Goal: Task Accomplishment & Management: Use online tool/utility

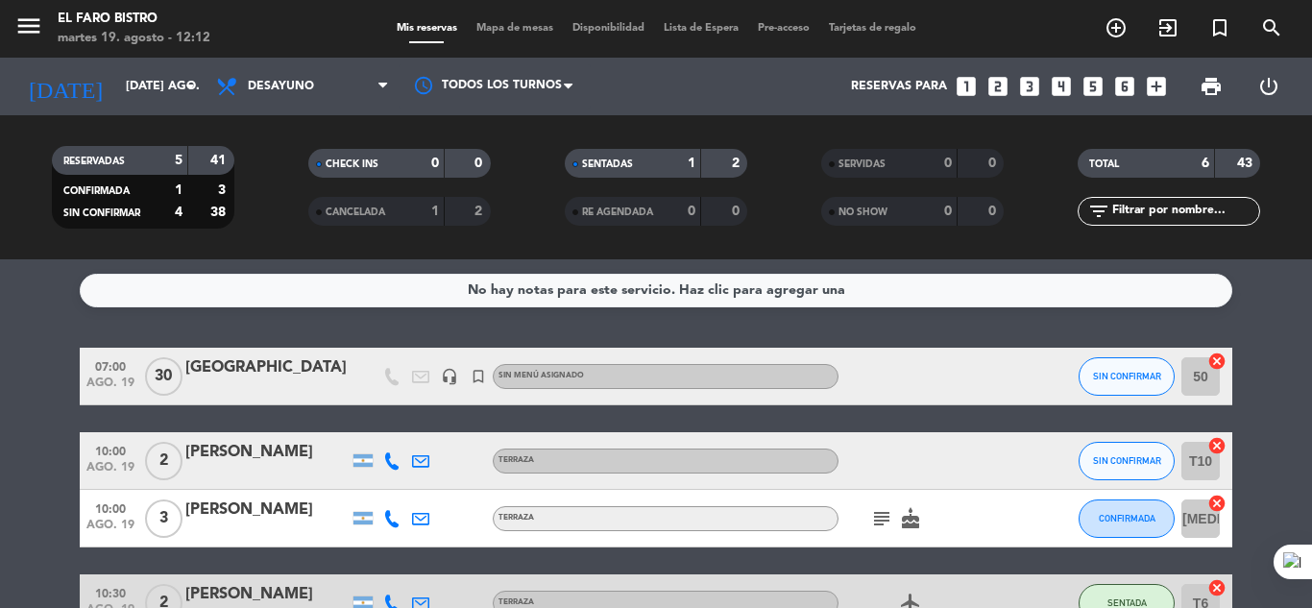
click at [314, 94] on span "Desayuno" at bounding box center [303, 86] width 192 height 42
click at [321, 268] on ng-component "menu El Faro Bistro martes 19. agosto - 12:12 Mis reservas Mapa de mesas Dispon…" at bounding box center [656, 304] width 1312 height 608
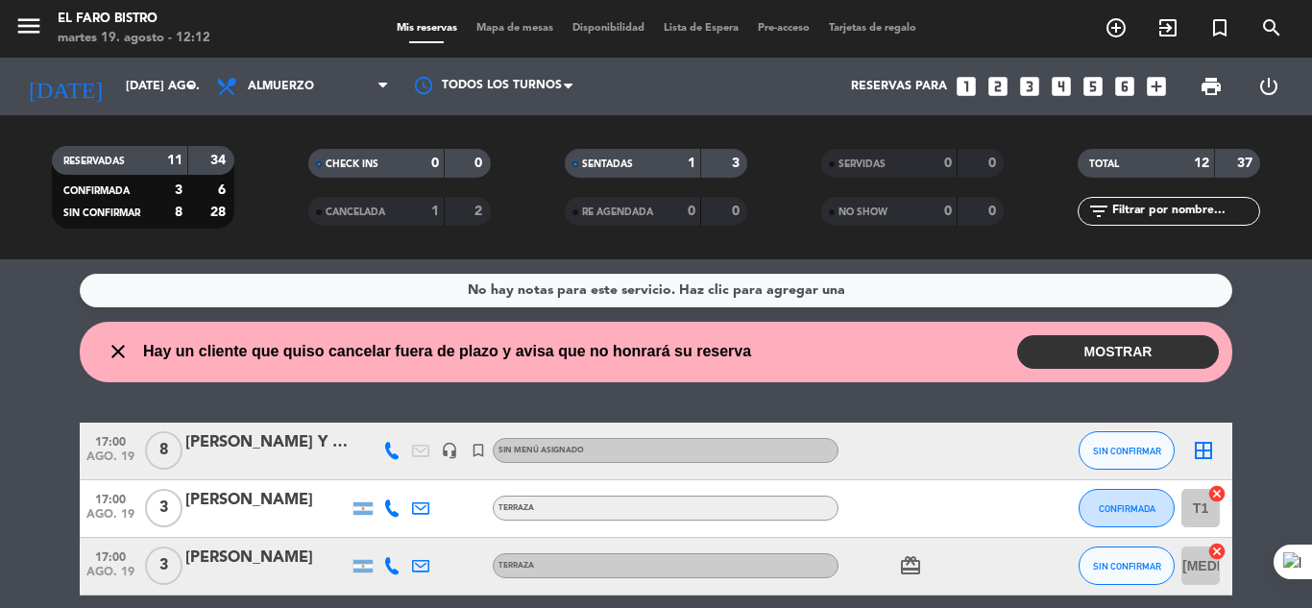
click at [1044, 352] on button "MOSTRAR" at bounding box center [1118, 352] width 202 height 34
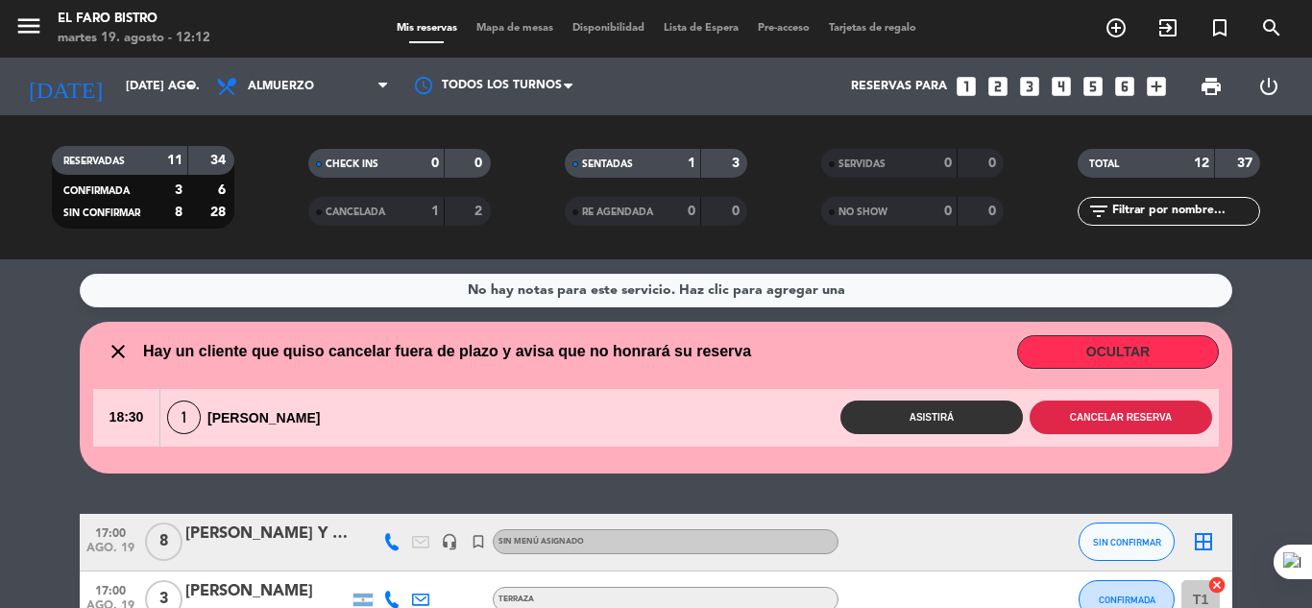
click at [1052, 414] on button "Cancelar reserva" at bounding box center [1121, 418] width 183 height 34
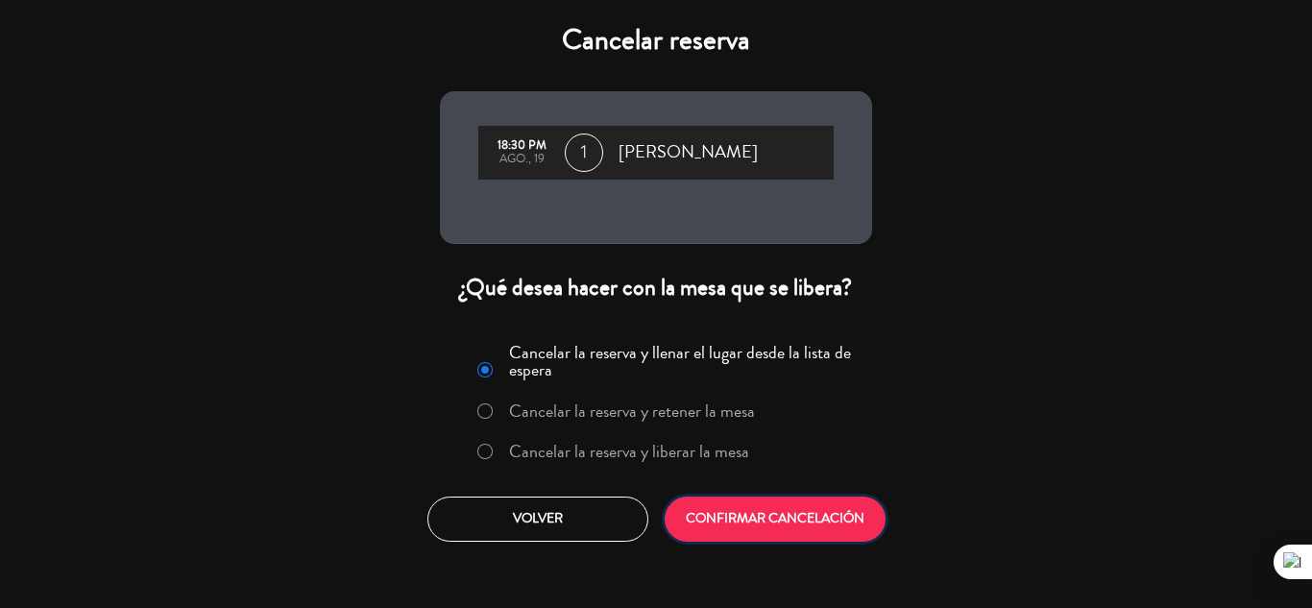
click at [817, 509] on button "CONFIRMAR CANCELACIÓN" at bounding box center [775, 519] width 221 height 45
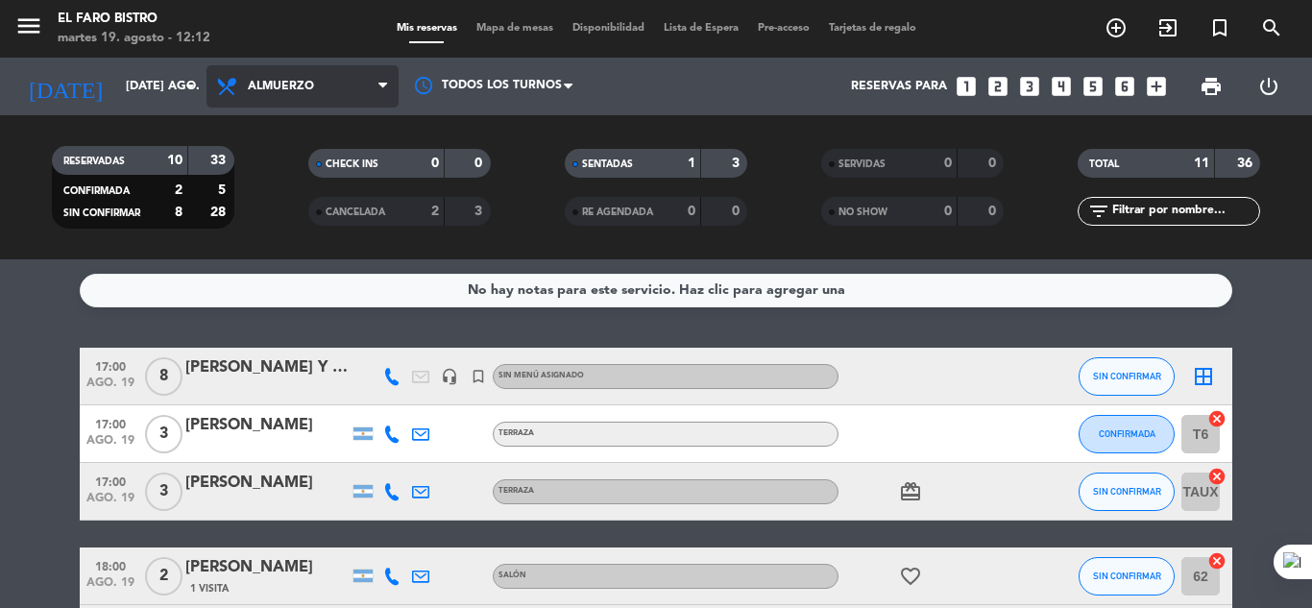
click at [271, 95] on span "Almuerzo" at bounding box center [303, 86] width 192 height 42
click at [294, 297] on ng-component "menu El Faro Bistro martes 19. agosto - 12:12 Mis reservas Mapa de mesas Dispon…" at bounding box center [656, 304] width 1312 height 608
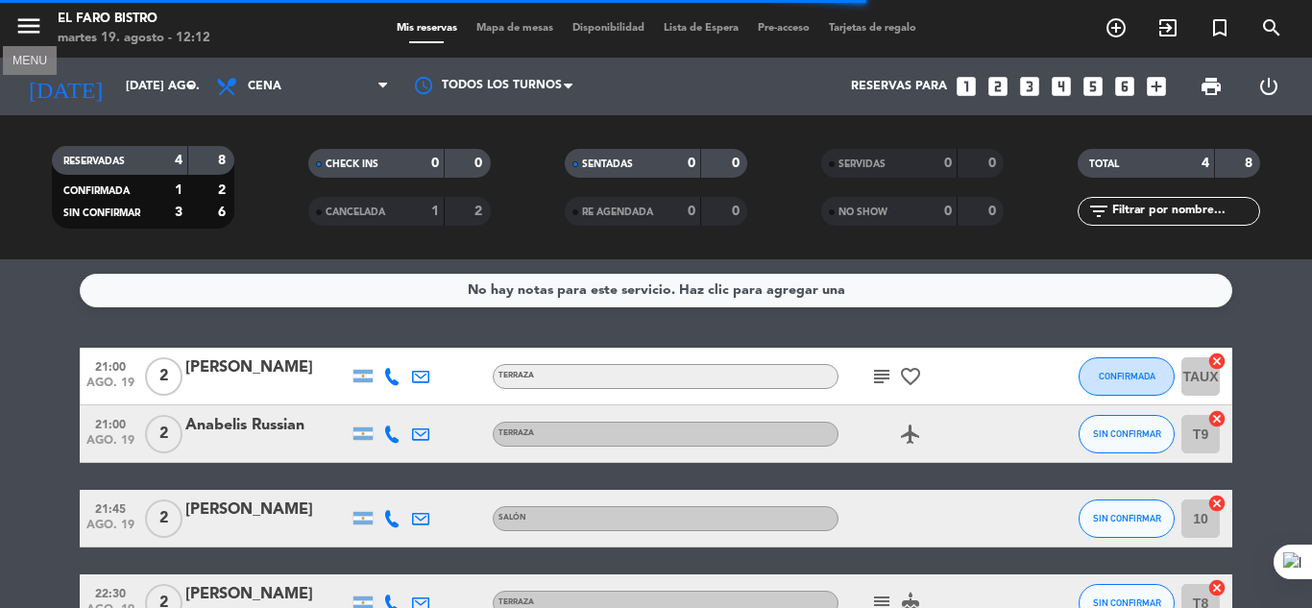
click at [17, 27] on icon "menu" at bounding box center [28, 26] width 29 height 29
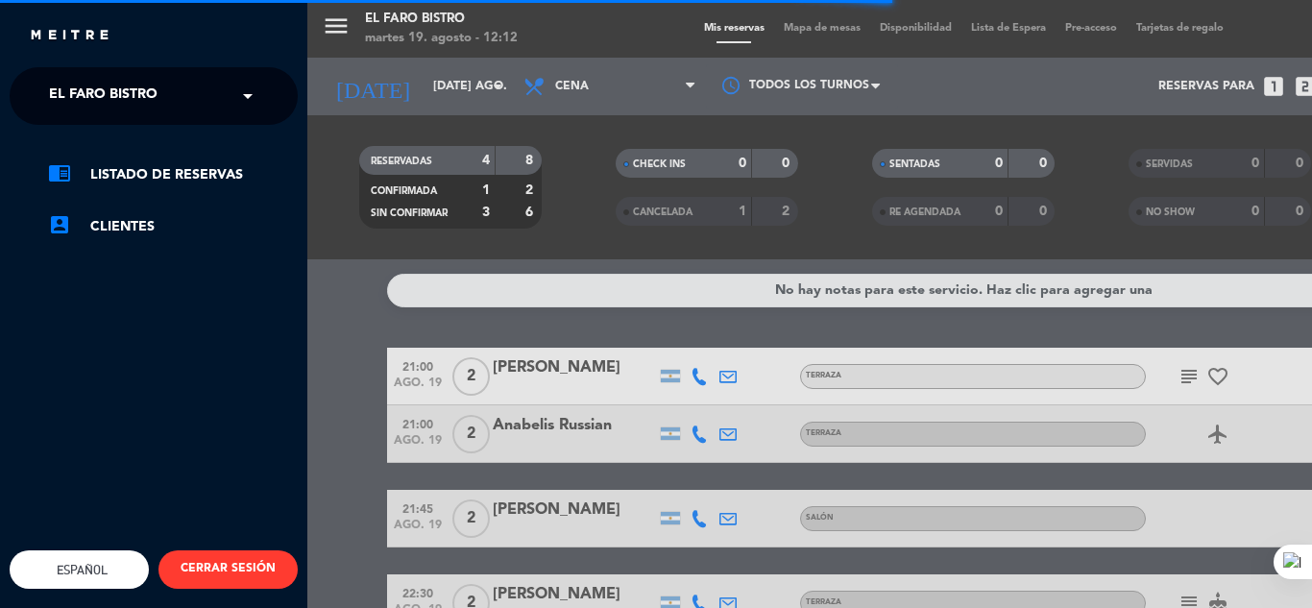
click at [72, 87] on span "El Faro Bistro" at bounding box center [103, 96] width 109 height 40
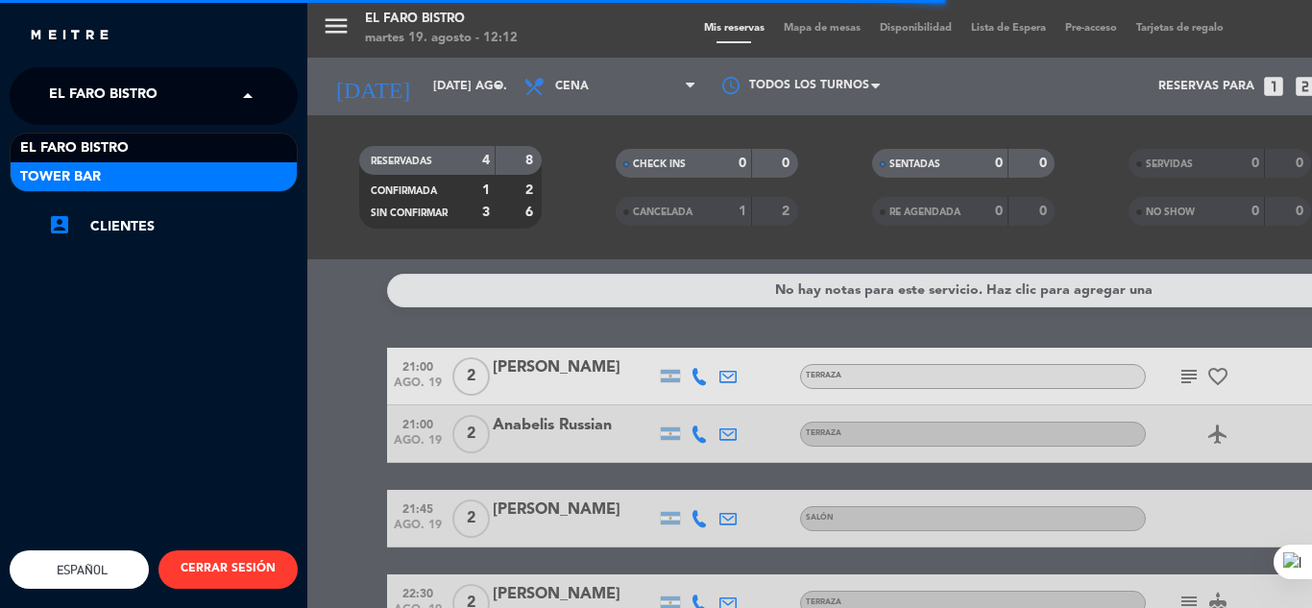
click at [112, 188] on div "Tower Bar" at bounding box center [154, 176] width 286 height 29
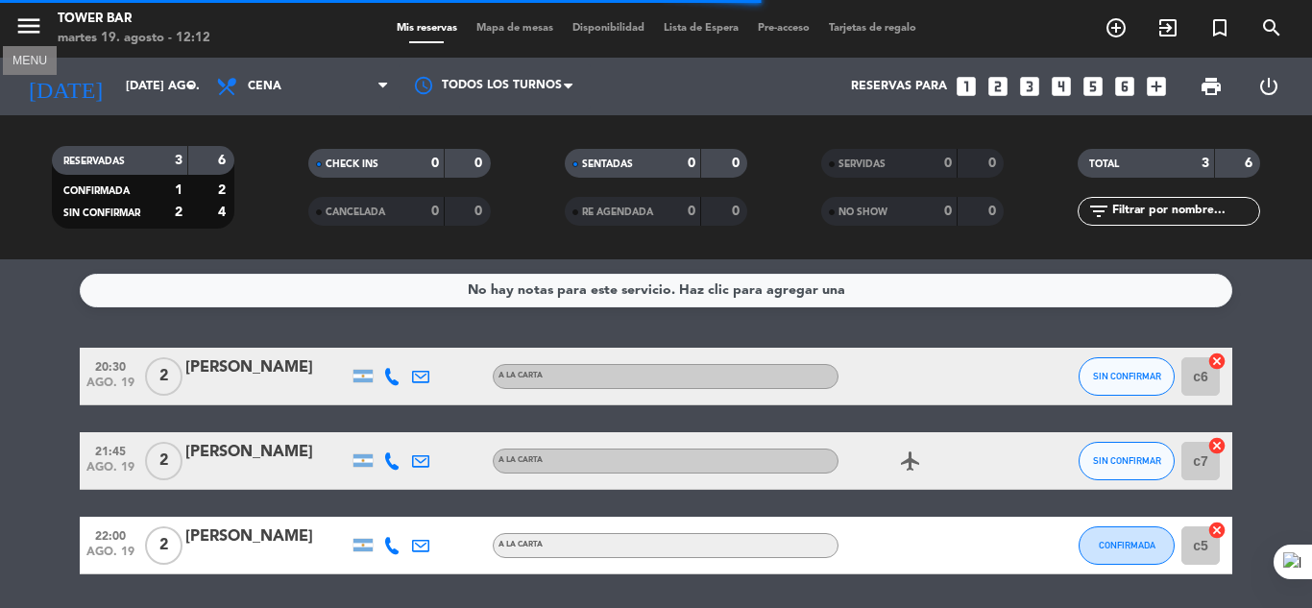
click at [32, 31] on icon "menu" at bounding box center [28, 26] width 29 height 29
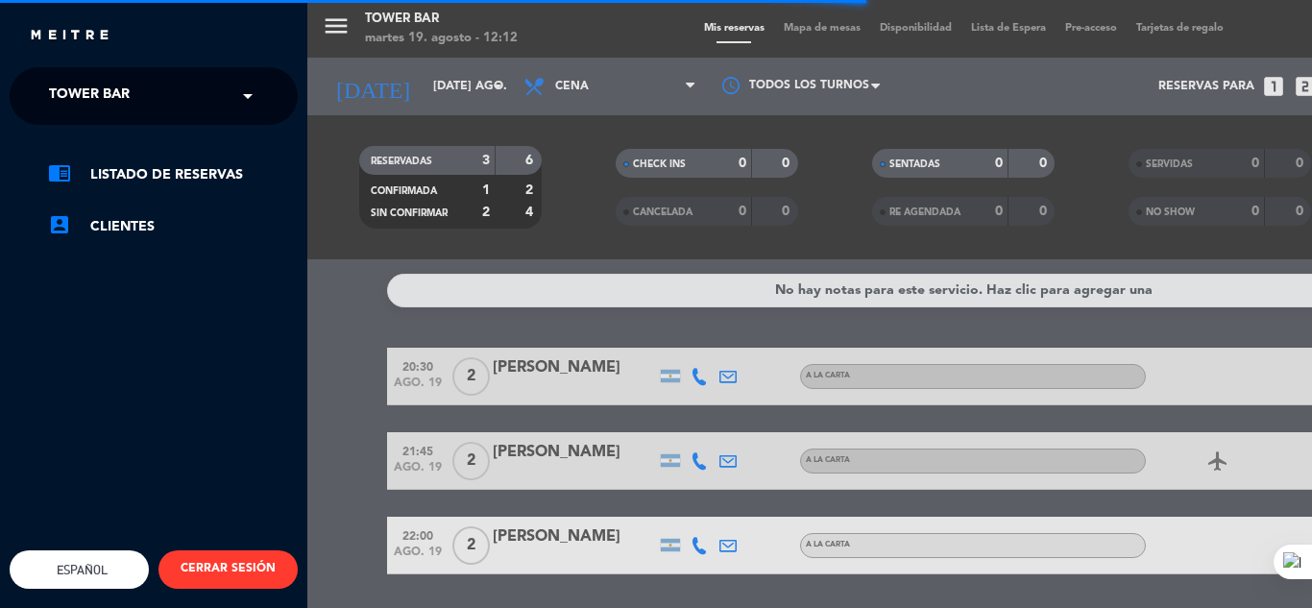
click at [118, 104] on span "Tower Bar" at bounding box center [89, 96] width 81 height 40
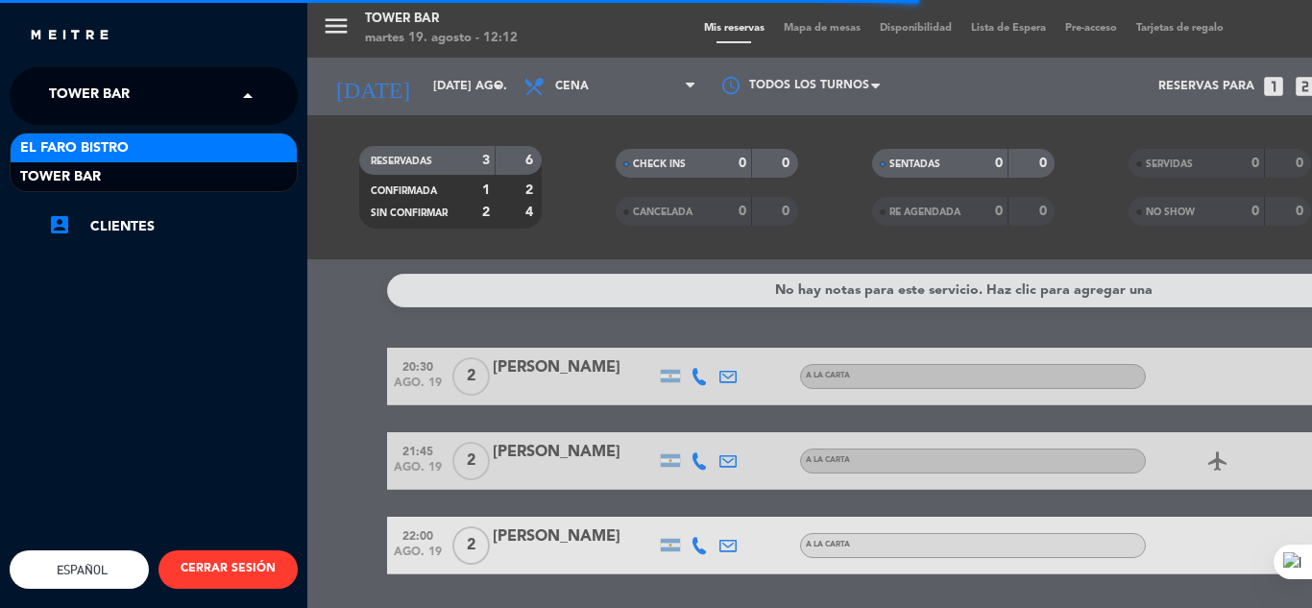
click at [98, 142] on span "El Faro Bistro" at bounding box center [74, 148] width 109 height 22
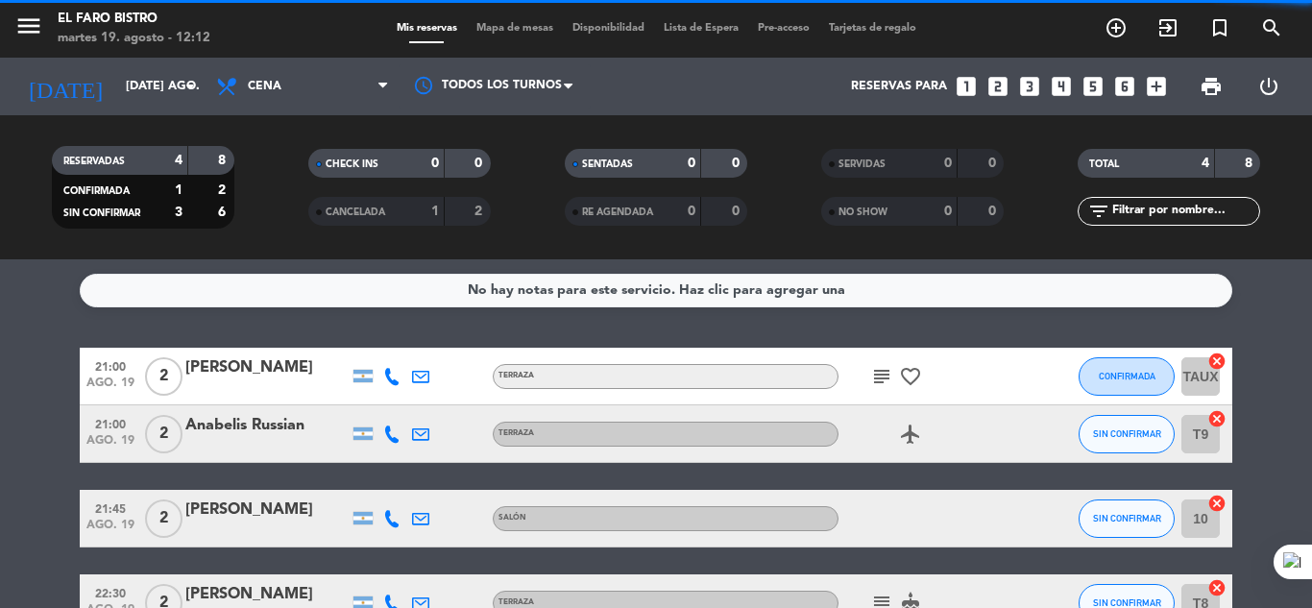
click at [266, 93] on span "Cena" at bounding box center [303, 86] width 192 height 42
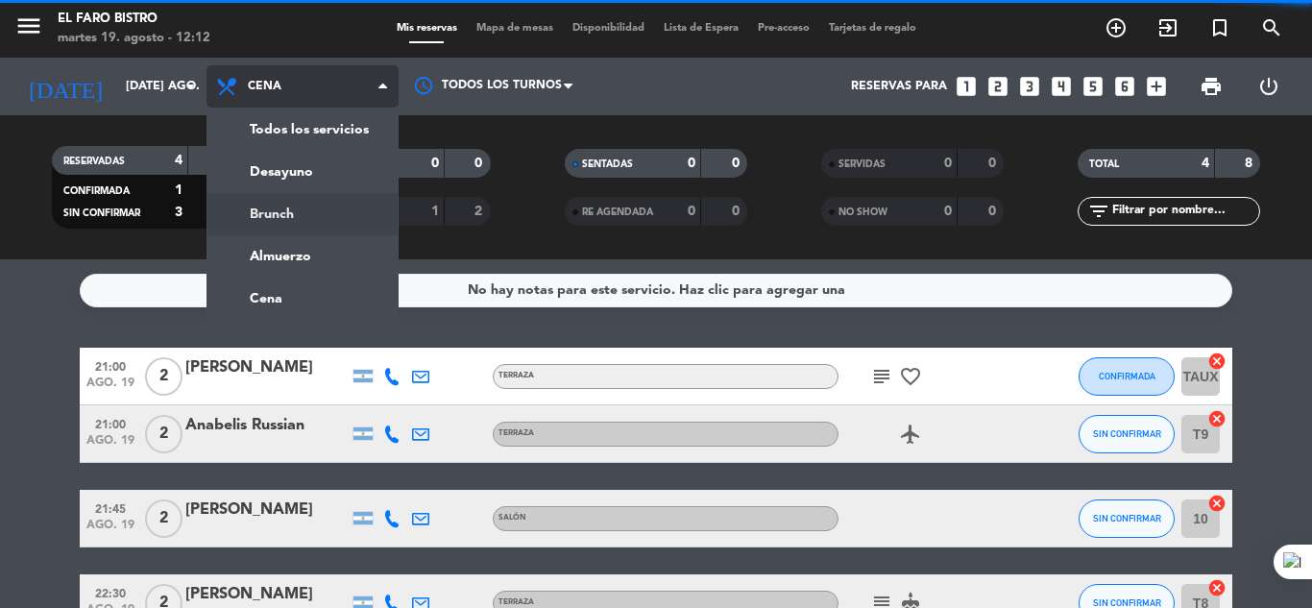
click at [261, 223] on div "menu El Faro Bistro martes 19. agosto - 12:12 Mis reservas Mapa de mesas Dispon…" at bounding box center [656, 129] width 1312 height 259
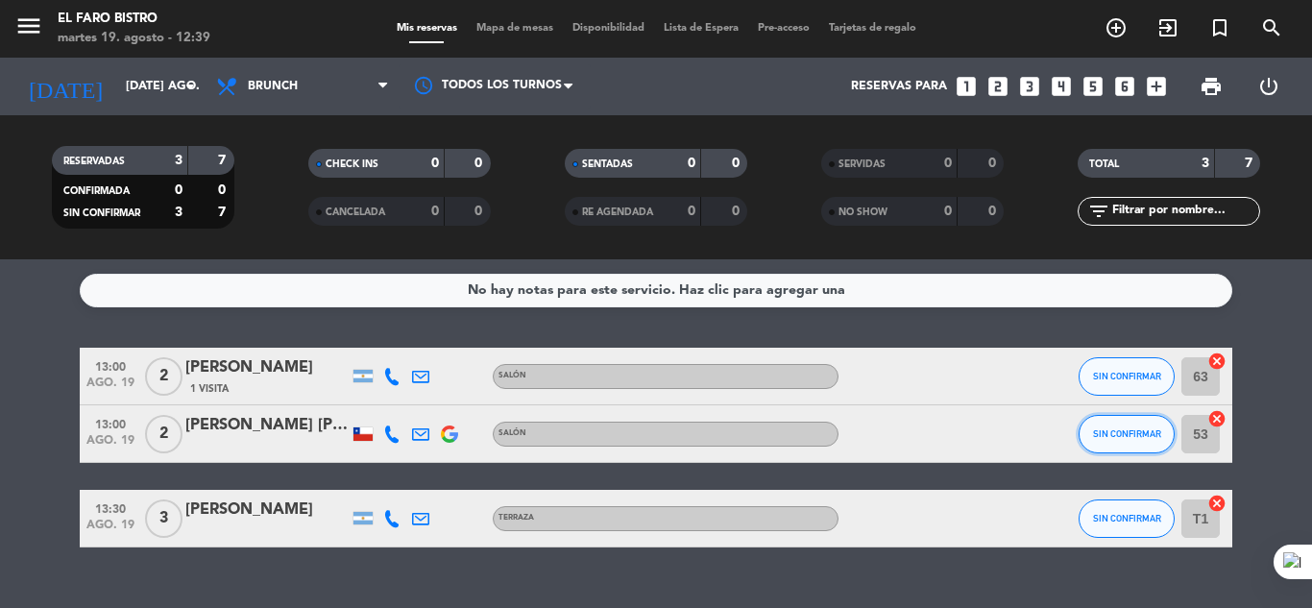
click at [1086, 430] on button "SIN CONFIRMAR" at bounding box center [1127, 434] width 96 height 38
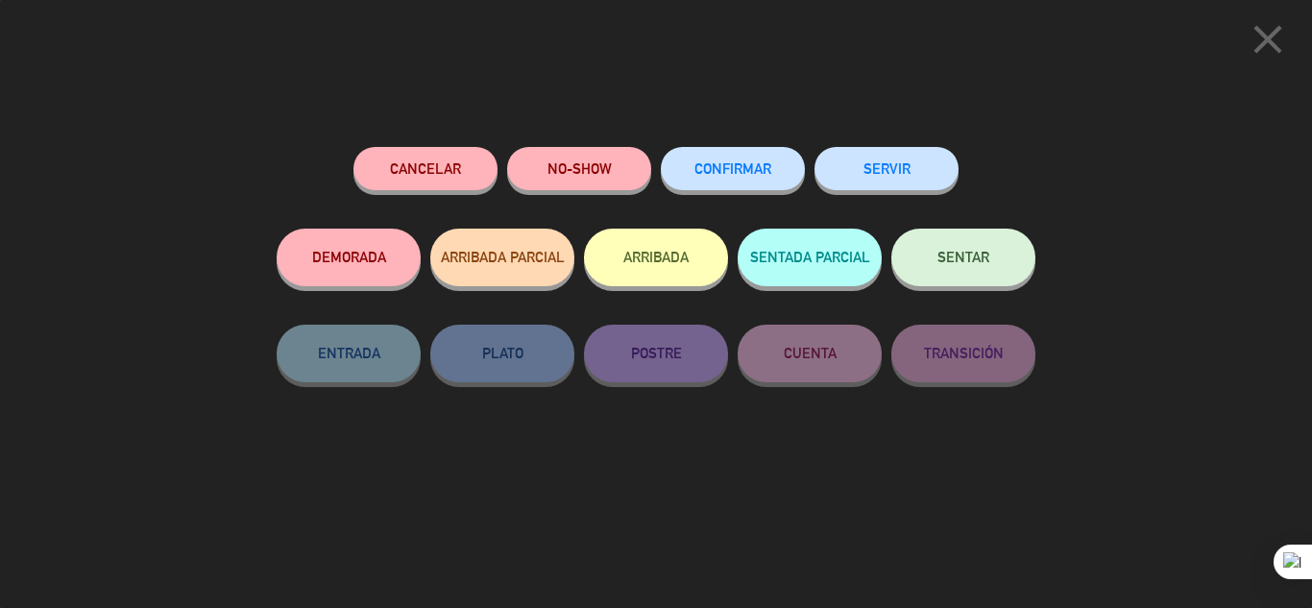
click at [973, 256] on span "SENTAR" at bounding box center [964, 257] width 52 height 16
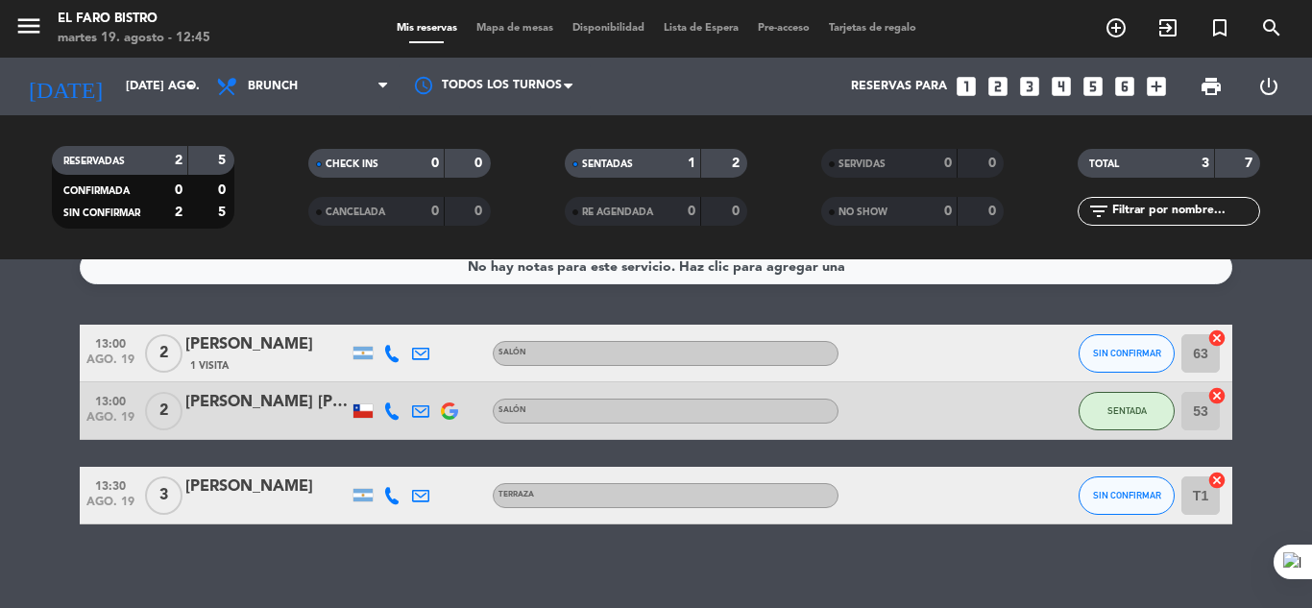
scroll to position [36, 0]
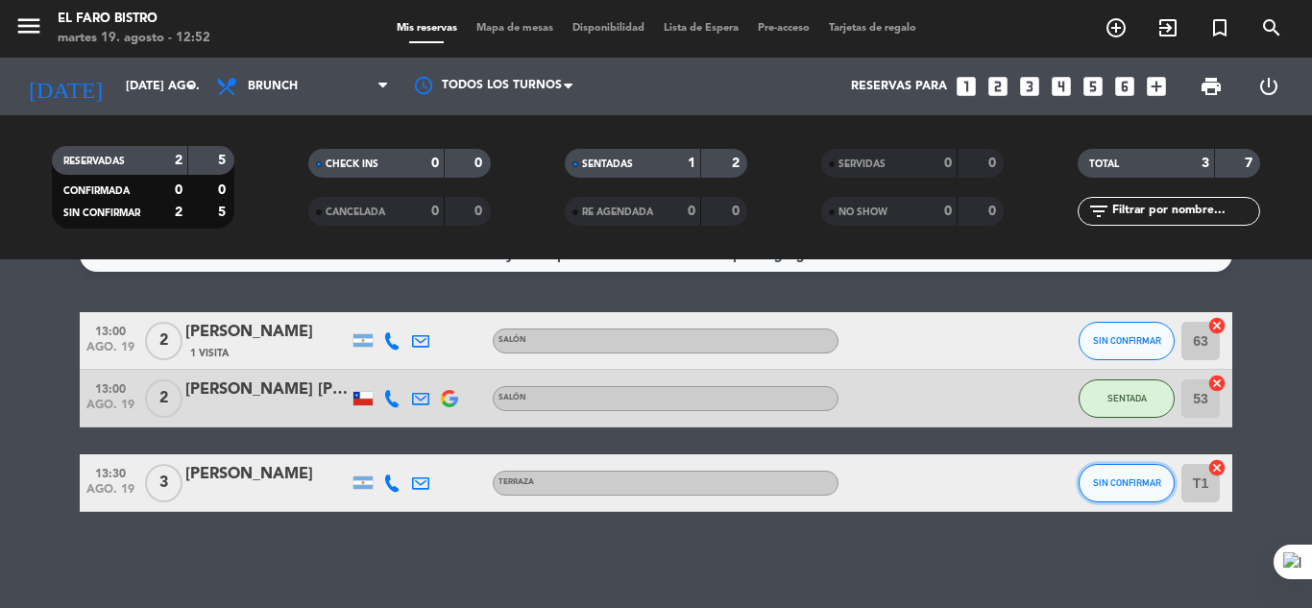
click at [1100, 468] on button "SIN CONFIRMAR" at bounding box center [1127, 483] width 96 height 38
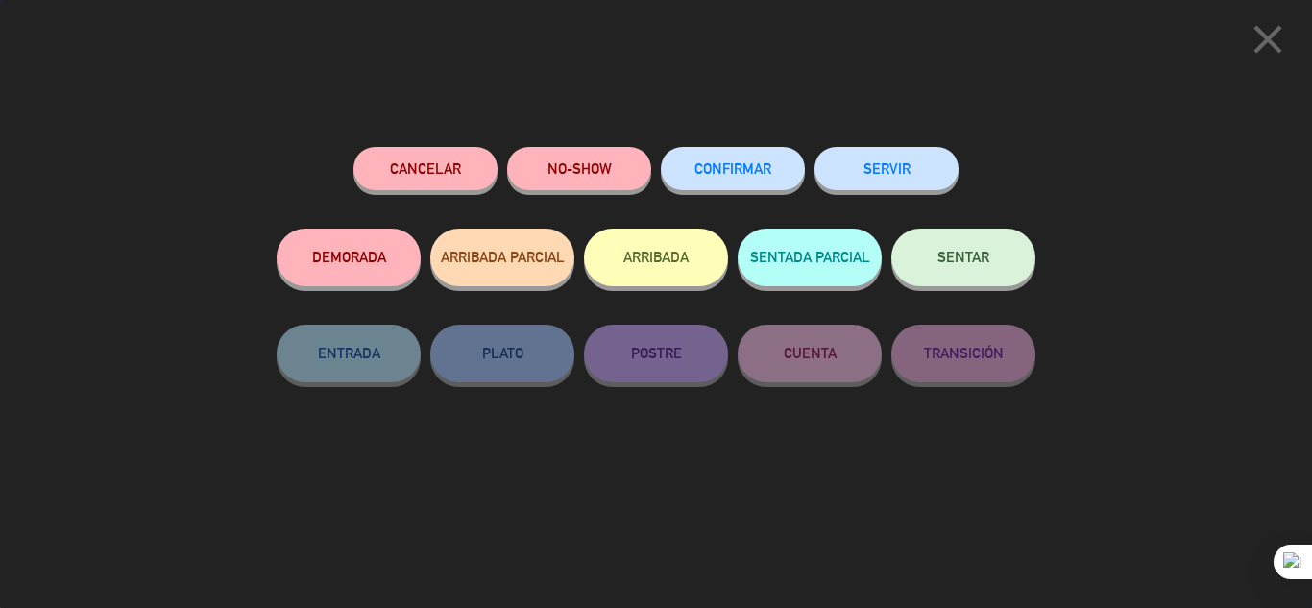
click at [993, 275] on button "SENTAR" at bounding box center [963, 258] width 144 height 58
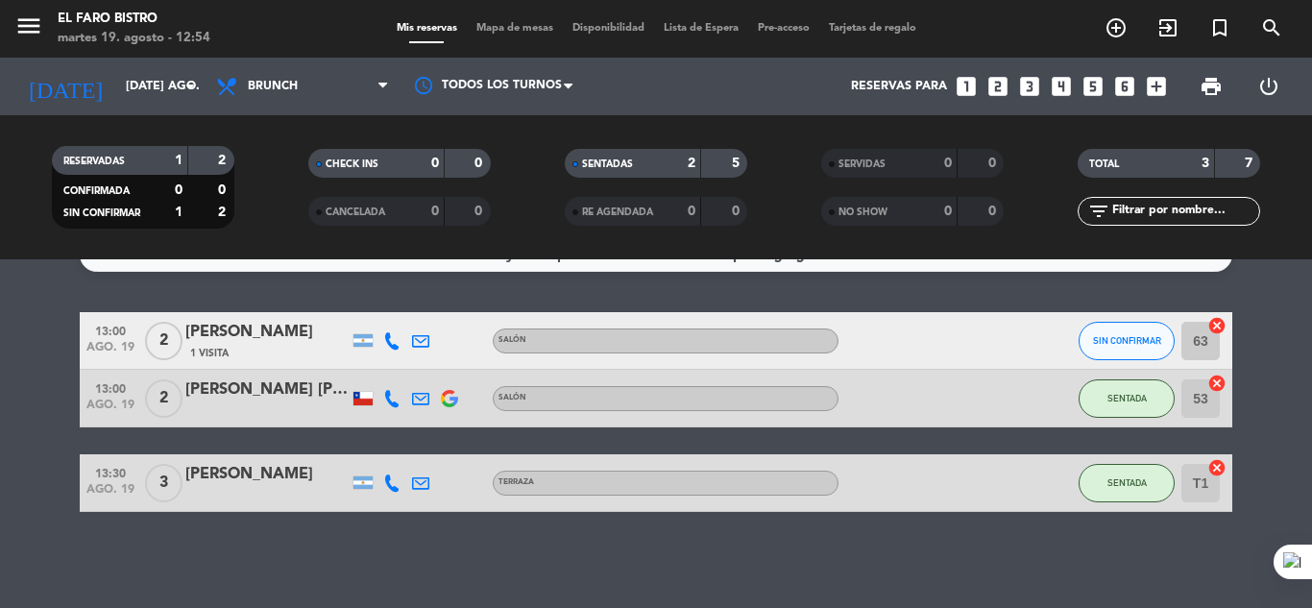
scroll to position [0, 0]
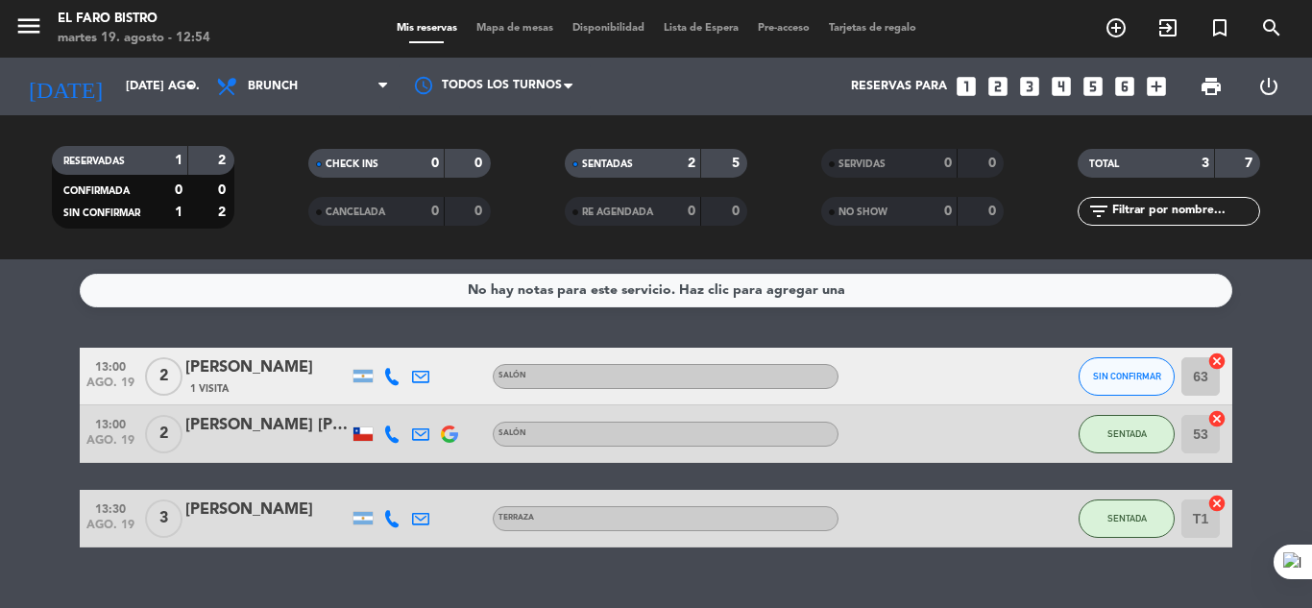
click at [1198, 86] on span "print" at bounding box center [1211, 86] width 38 height 38
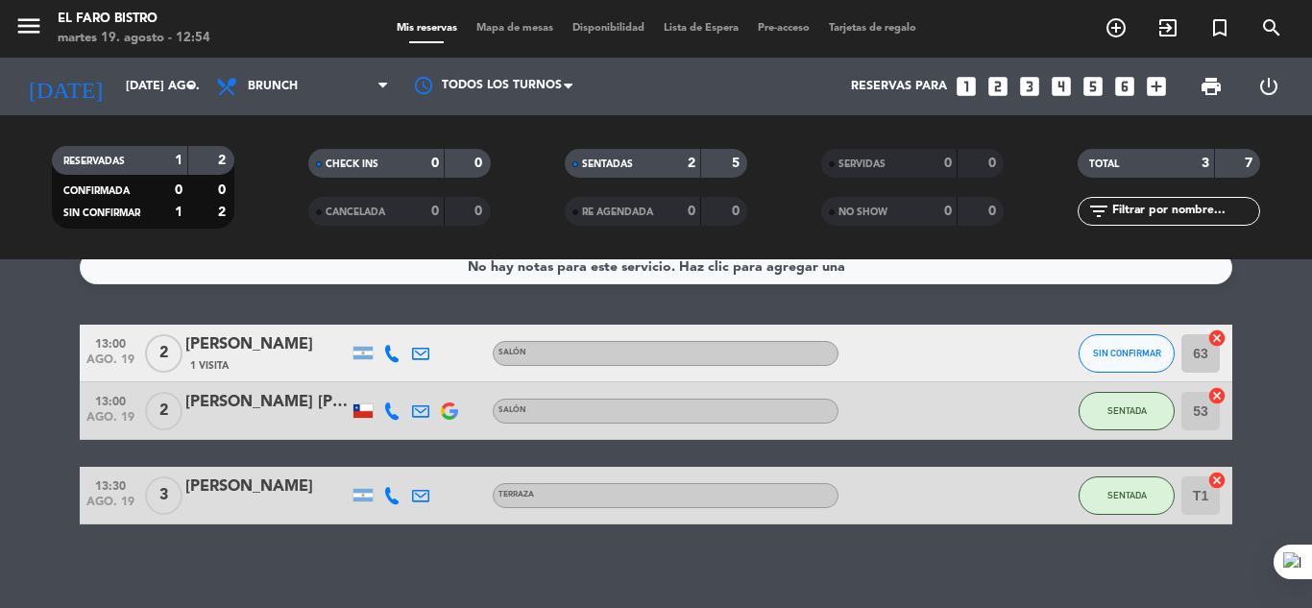
scroll to position [36, 0]
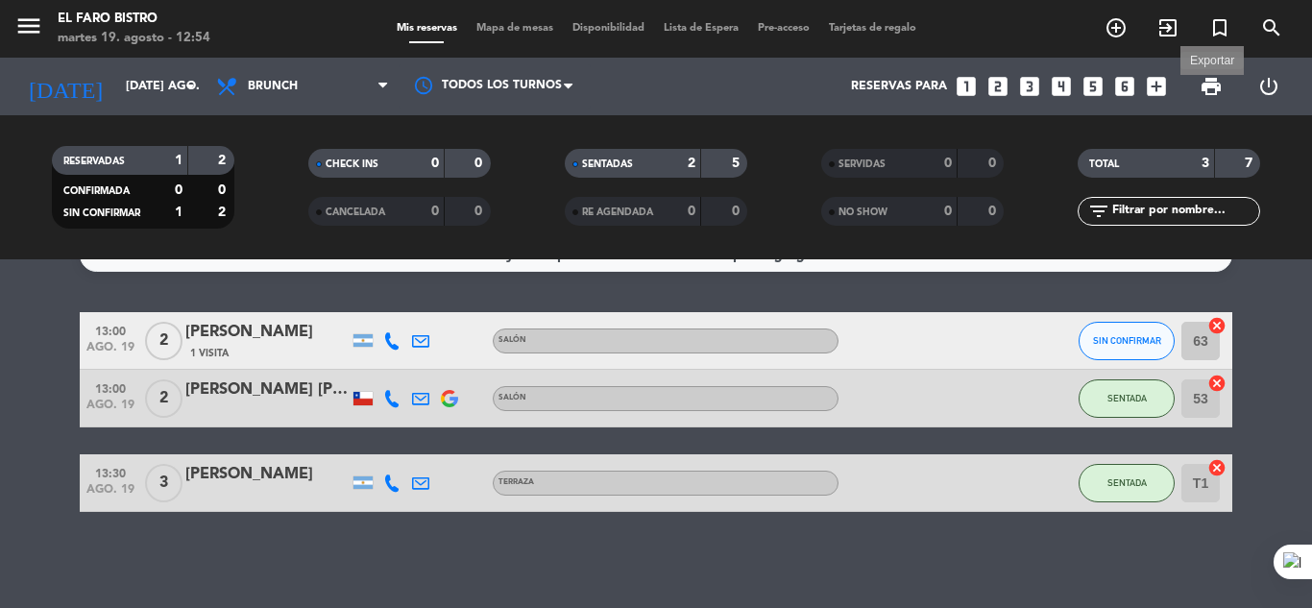
click at [1220, 87] on span "print" at bounding box center [1211, 86] width 23 height 23
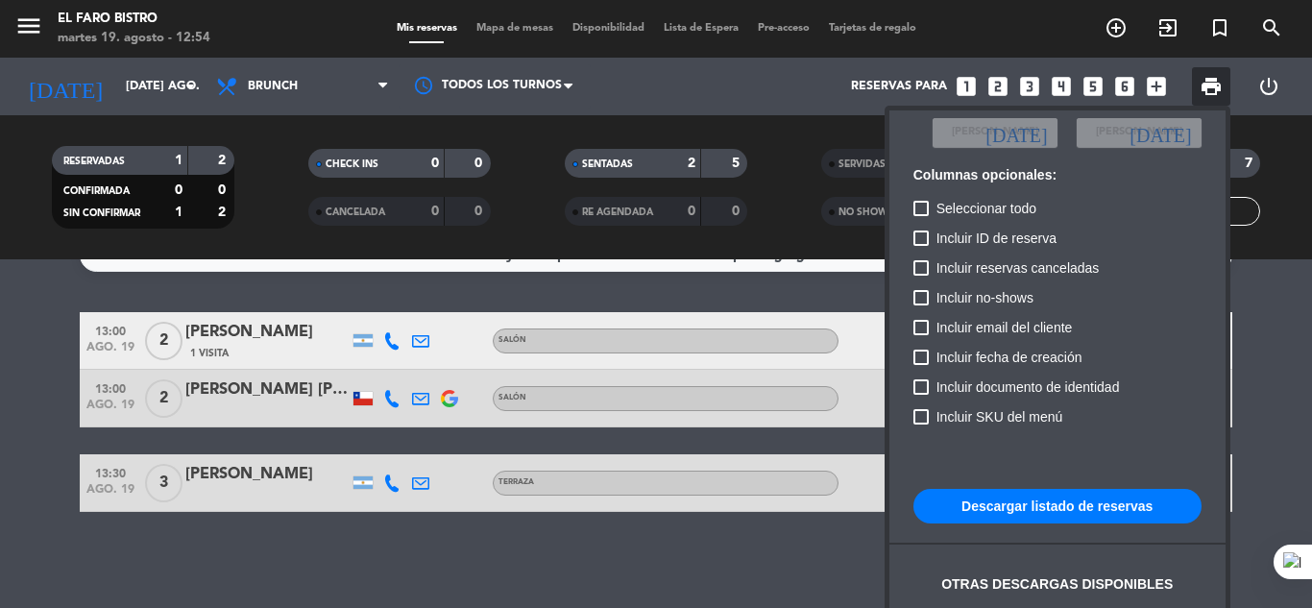
scroll to position [117, 0]
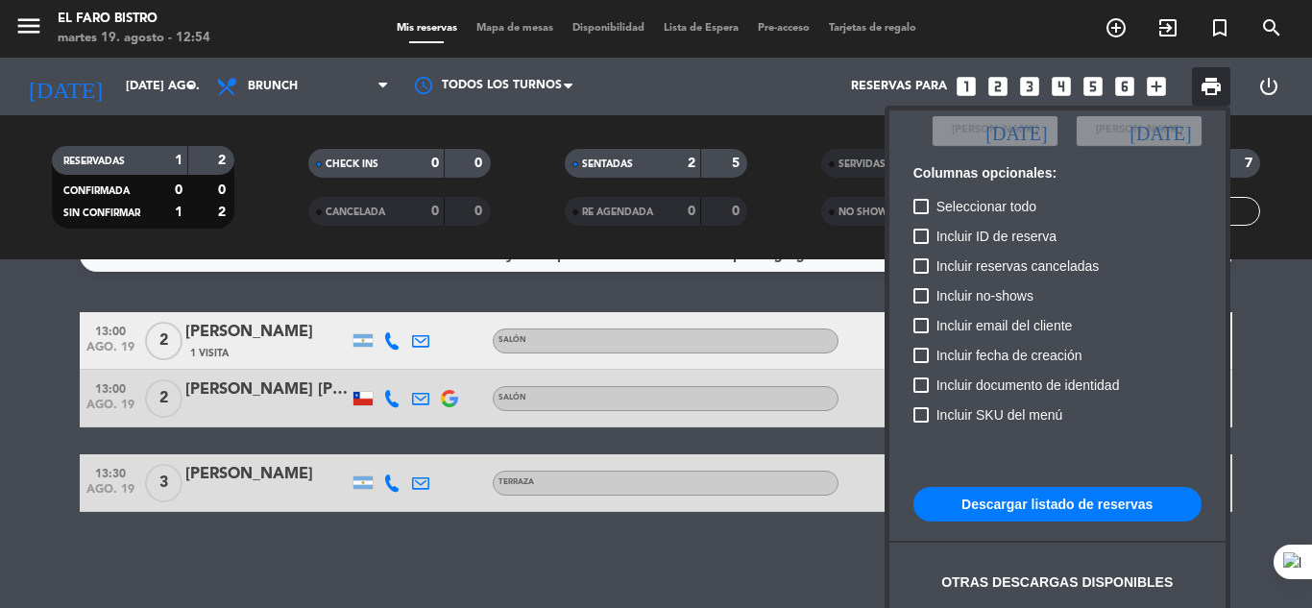
click at [1076, 500] on button "Descargar listado de reservas" at bounding box center [1058, 504] width 288 height 35
click at [396, 314] on div at bounding box center [656, 304] width 1312 height 608
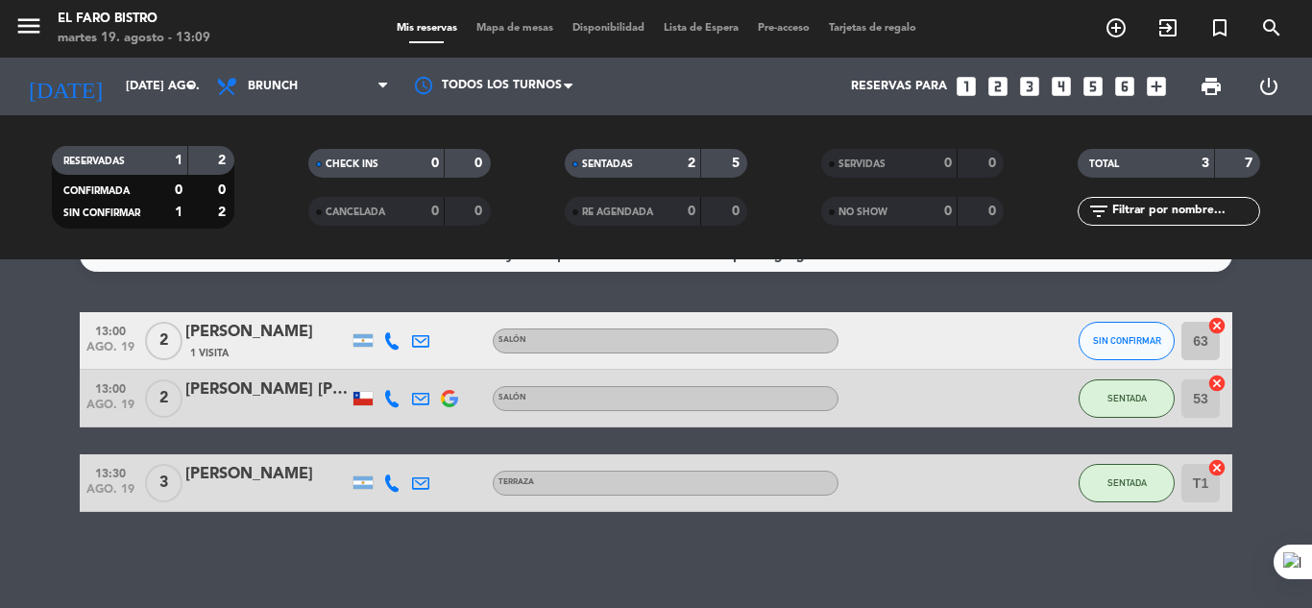
scroll to position [0, 0]
